Goal: Obtain resource: Download file/media

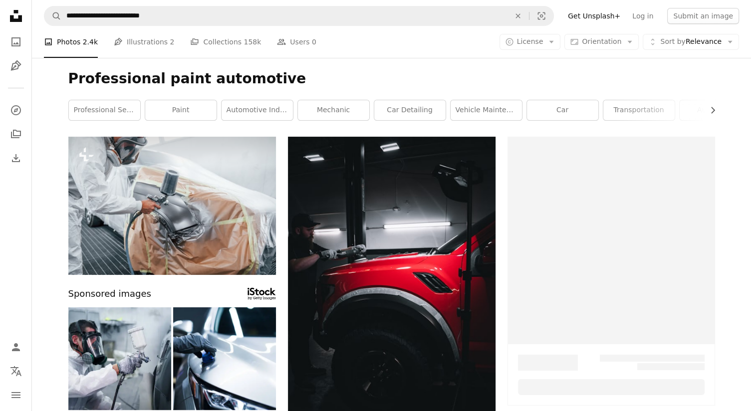
scroll to position [393, 0]
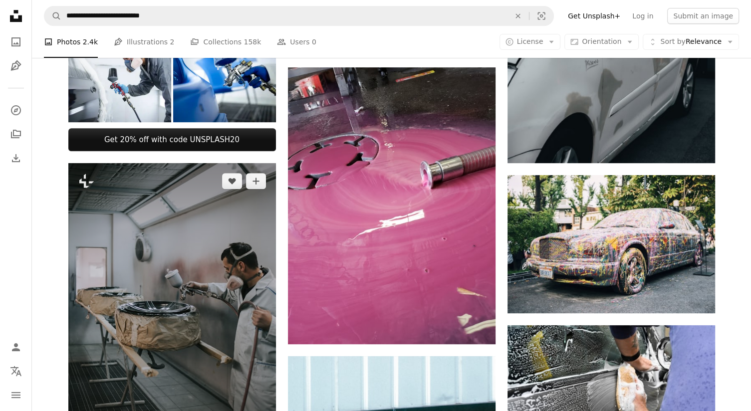
click at [225, 300] on img at bounding box center [172, 318] width 208 height 311
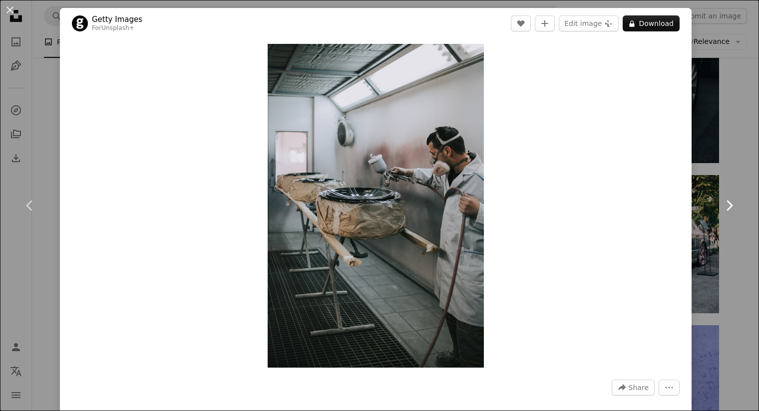
click at [702, 184] on link "Chevron right" at bounding box center [729, 206] width 60 height 96
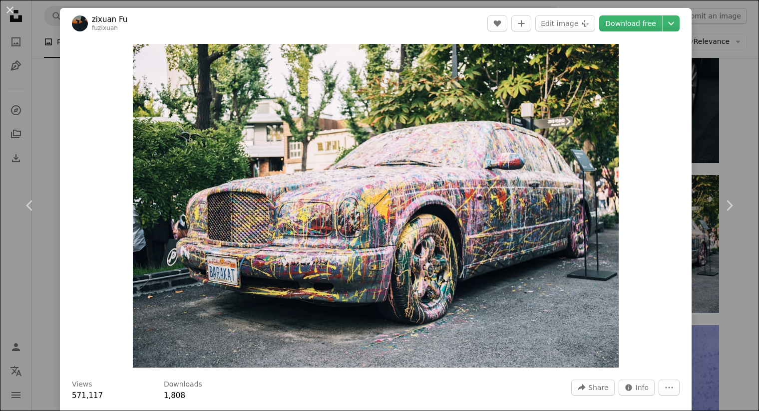
click at [714, 90] on div "An X shape Chevron left Chevron right zixuan Fu fuzixuan A heart A plus sign Ed…" at bounding box center [379, 205] width 759 height 411
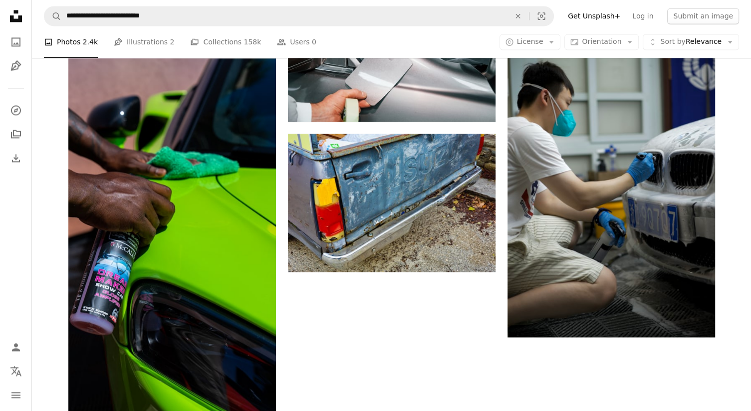
scroll to position [1655, 0]
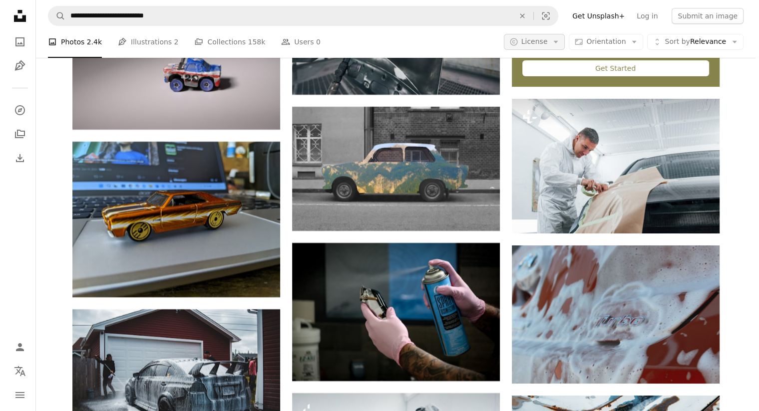
scroll to position [3494, 0]
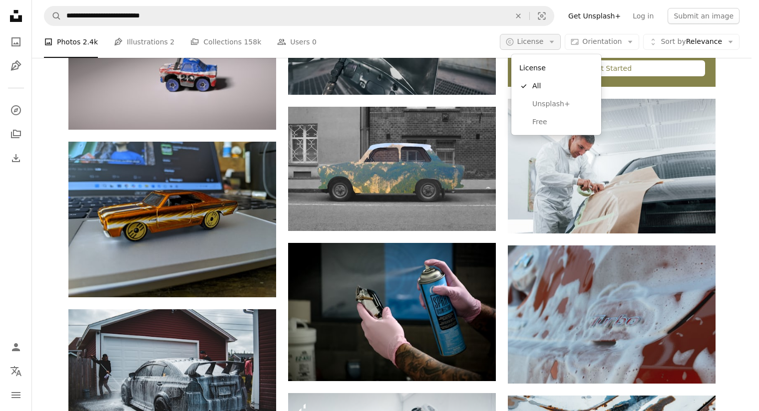
click at [556, 44] on icon "Arrow down" at bounding box center [551, 41] width 9 height 9
click at [551, 128] on link "Free" at bounding box center [556, 122] width 82 height 18
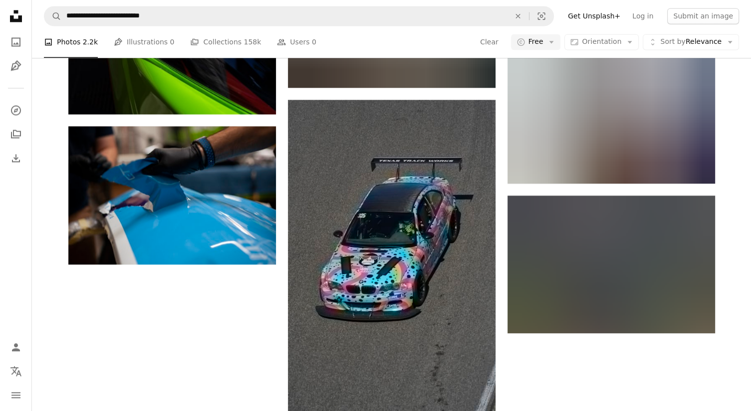
scroll to position [385, 0]
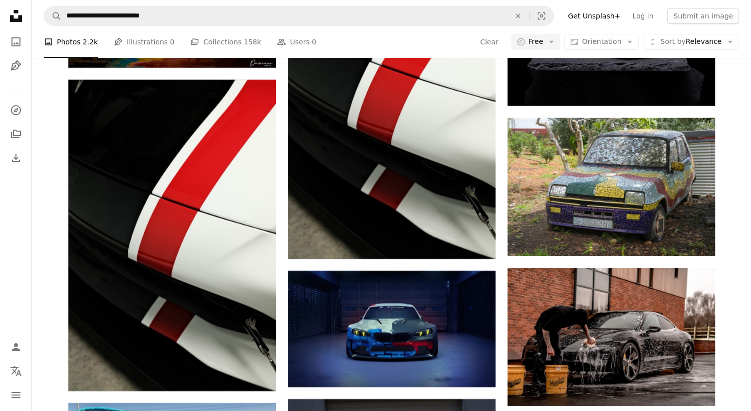
scroll to position [2262, 0]
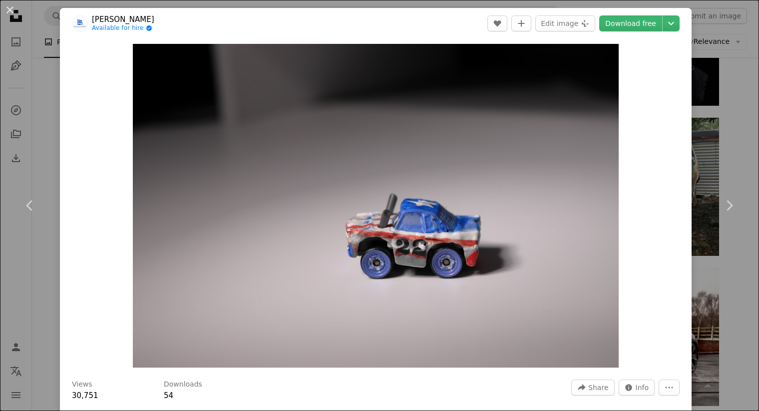
click at [717, 122] on div "An X shape Chevron left Chevron right [PERSON_NAME] Available for hire A checkm…" at bounding box center [379, 205] width 759 height 411
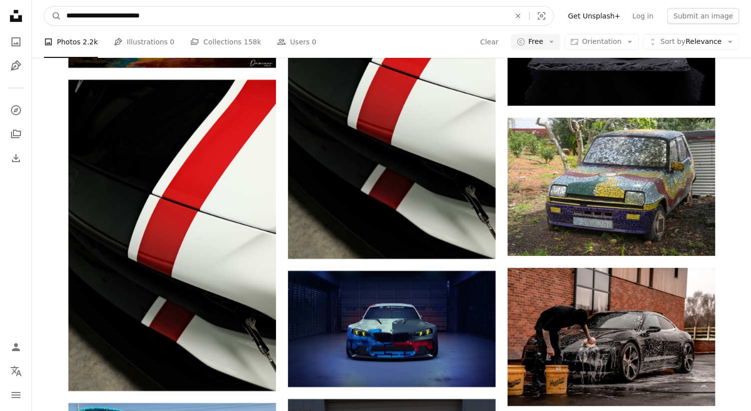
click at [113, 16] on input "**********" at bounding box center [284, 15] width 446 height 19
click at [161, 11] on input "**********" at bounding box center [284, 15] width 446 height 19
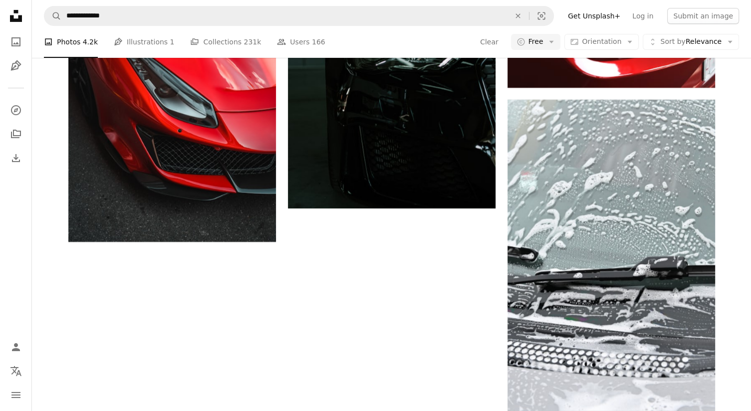
scroll to position [1042, 0]
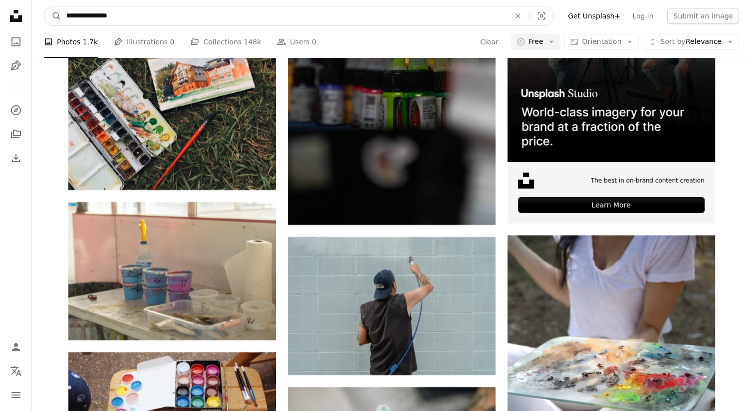
click at [264, 16] on input "**********" at bounding box center [284, 15] width 446 height 19
type input "**********"
click button "A magnifying glass" at bounding box center [52, 15] width 17 height 19
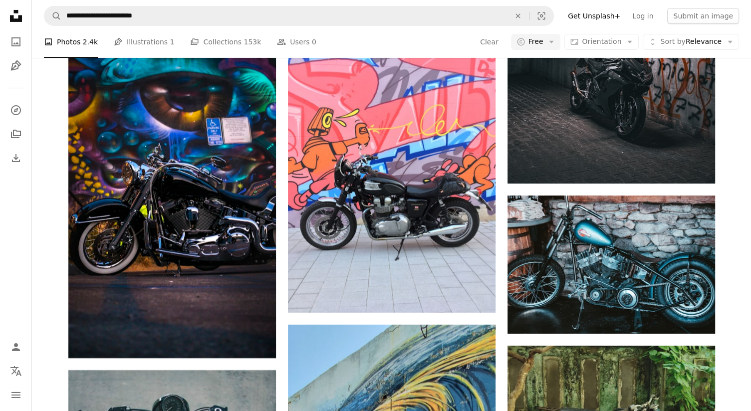
scroll to position [12896, 0]
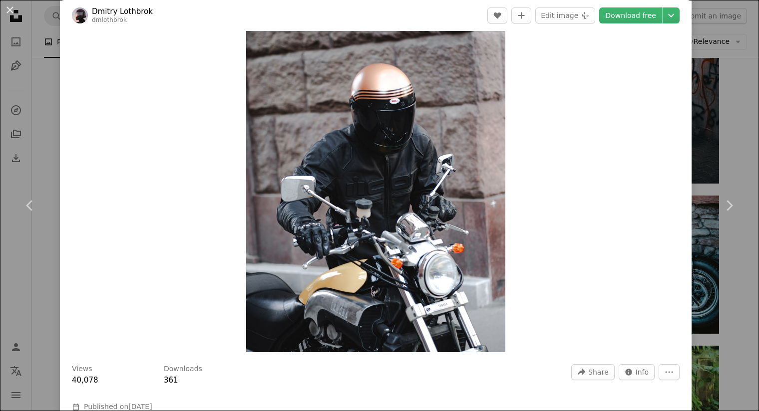
scroll to position [16, 0]
click at [706, 129] on div "An X shape Chevron left Chevron right Dmitry Lothbrok dmlothbrok A heart A plus…" at bounding box center [379, 205] width 759 height 411
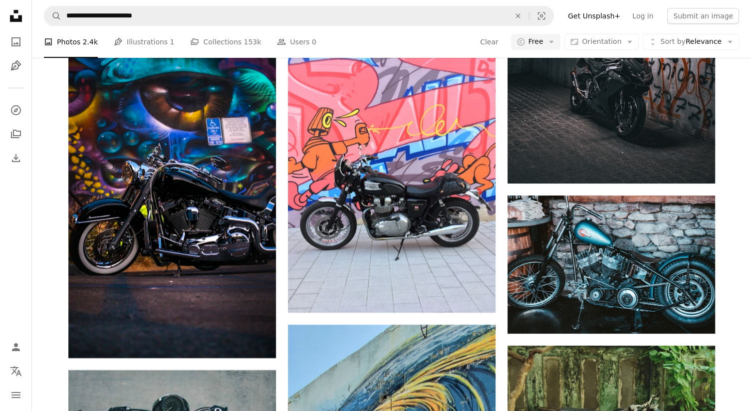
scroll to position [19294, 0]
